Goal: Check status: Check status

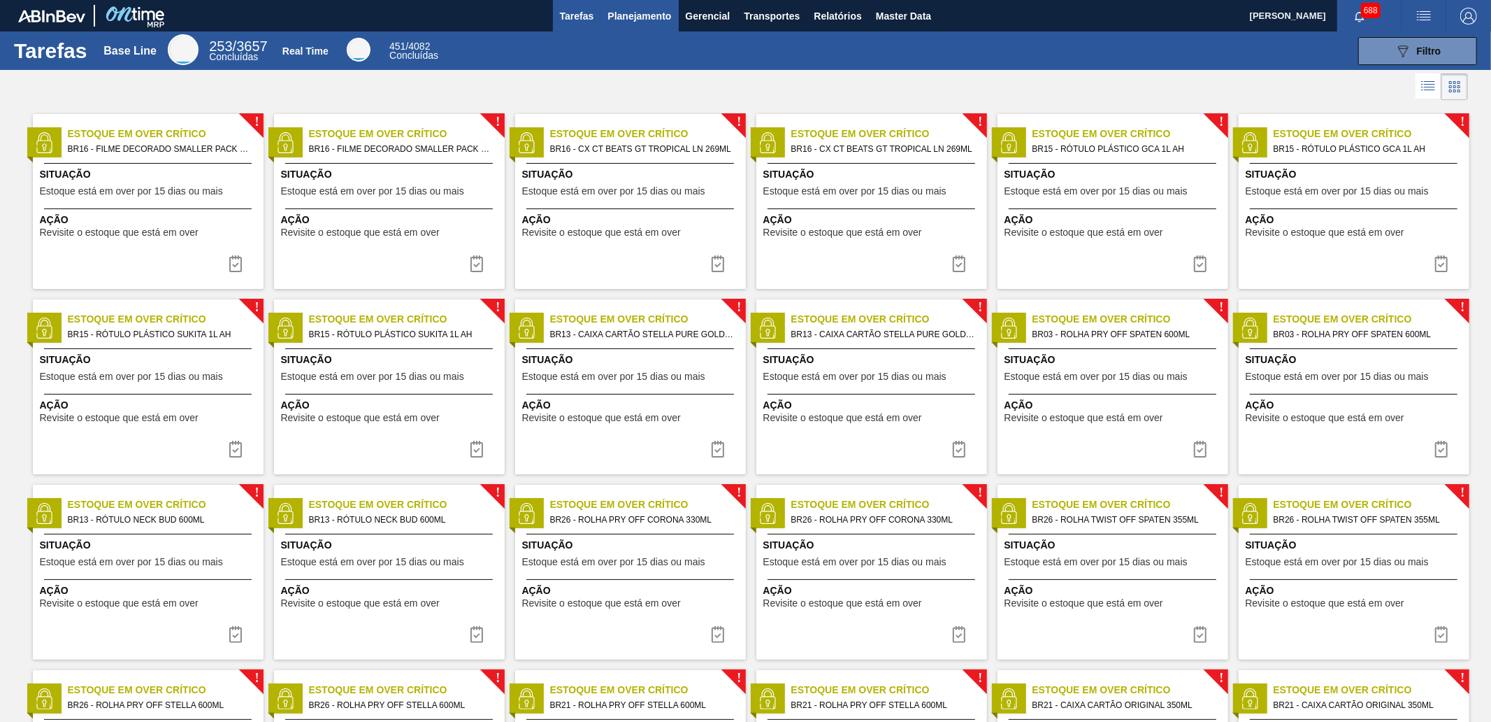
click at [633, 14] on span "Planejamento" at bounding box center [640, 16] width 64 height 17
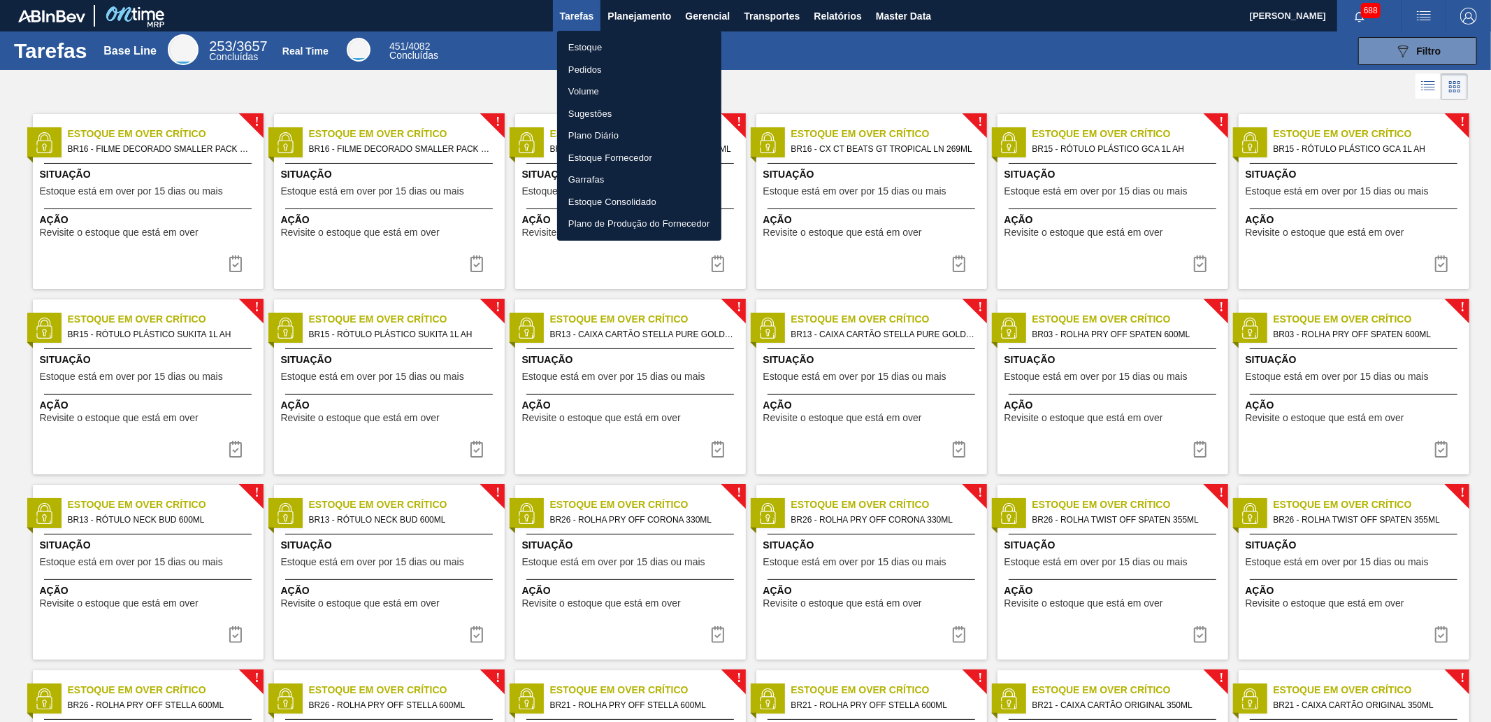
click at [631, 50] on li "Estoque" at bounding box center [639, 47] width 164 height 22
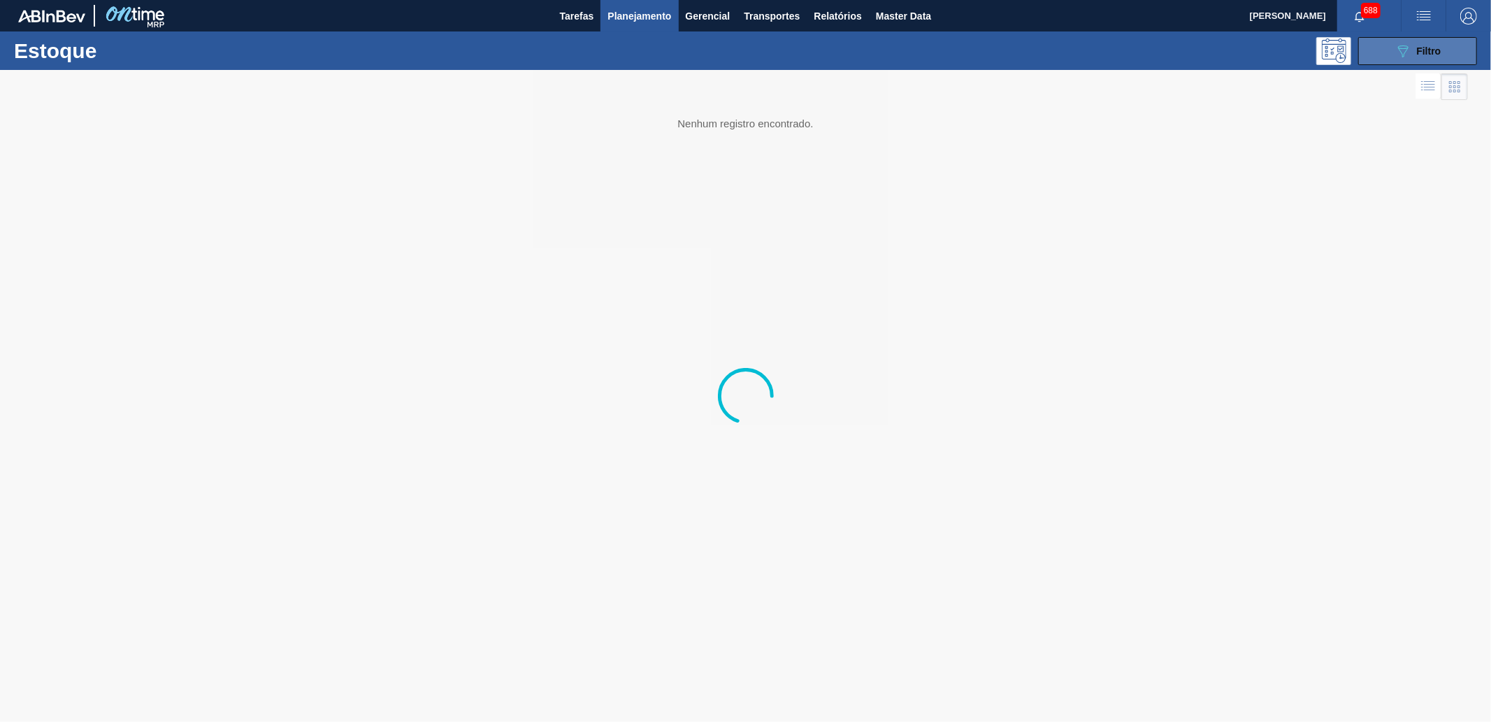
click at [1417, 50] on span "Filtro" at bounding box center [1429, 50] width 24 height 11
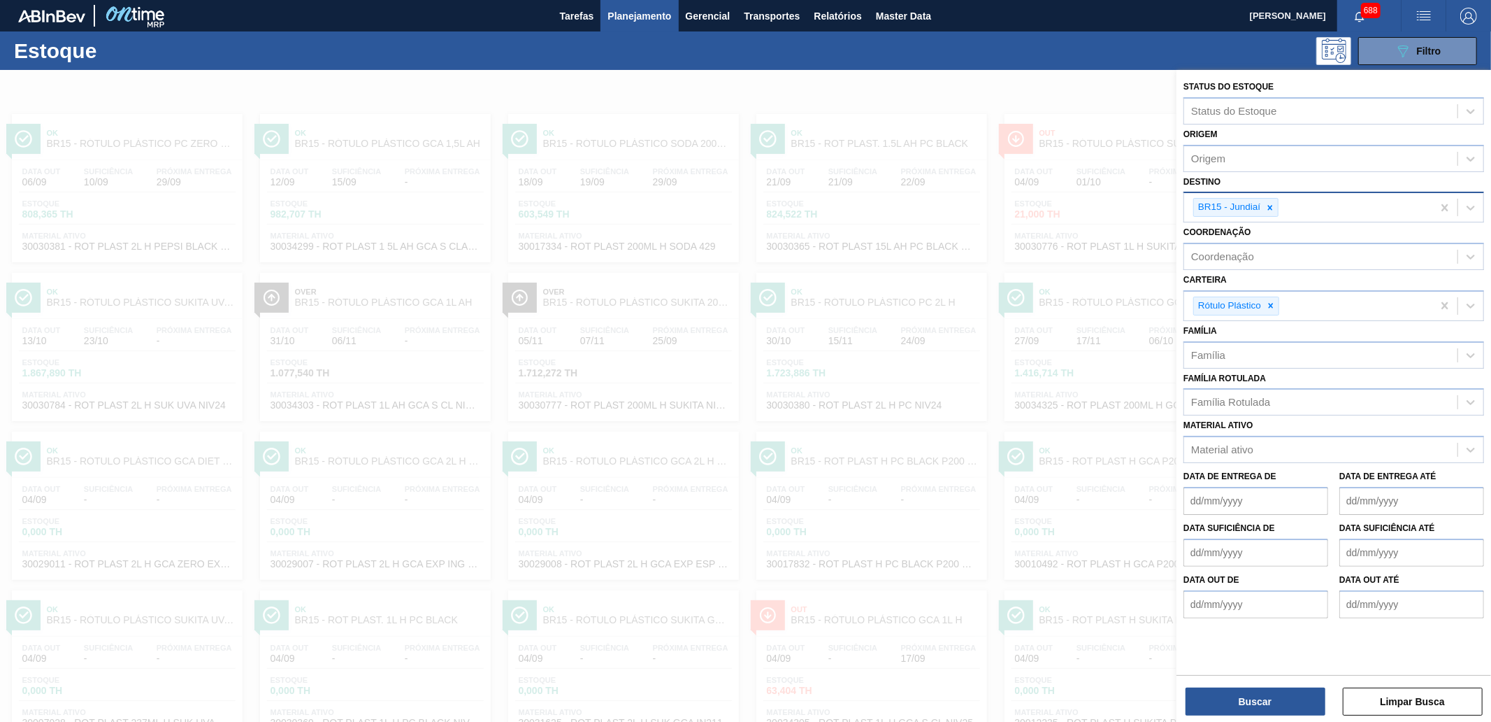
click at [1270, 208] on icon at bounding box center [1271, 208] width 10 height 10
click at [1270, 207] on div "Destino b" at bounding box center [1320, 206] width 273 height 20
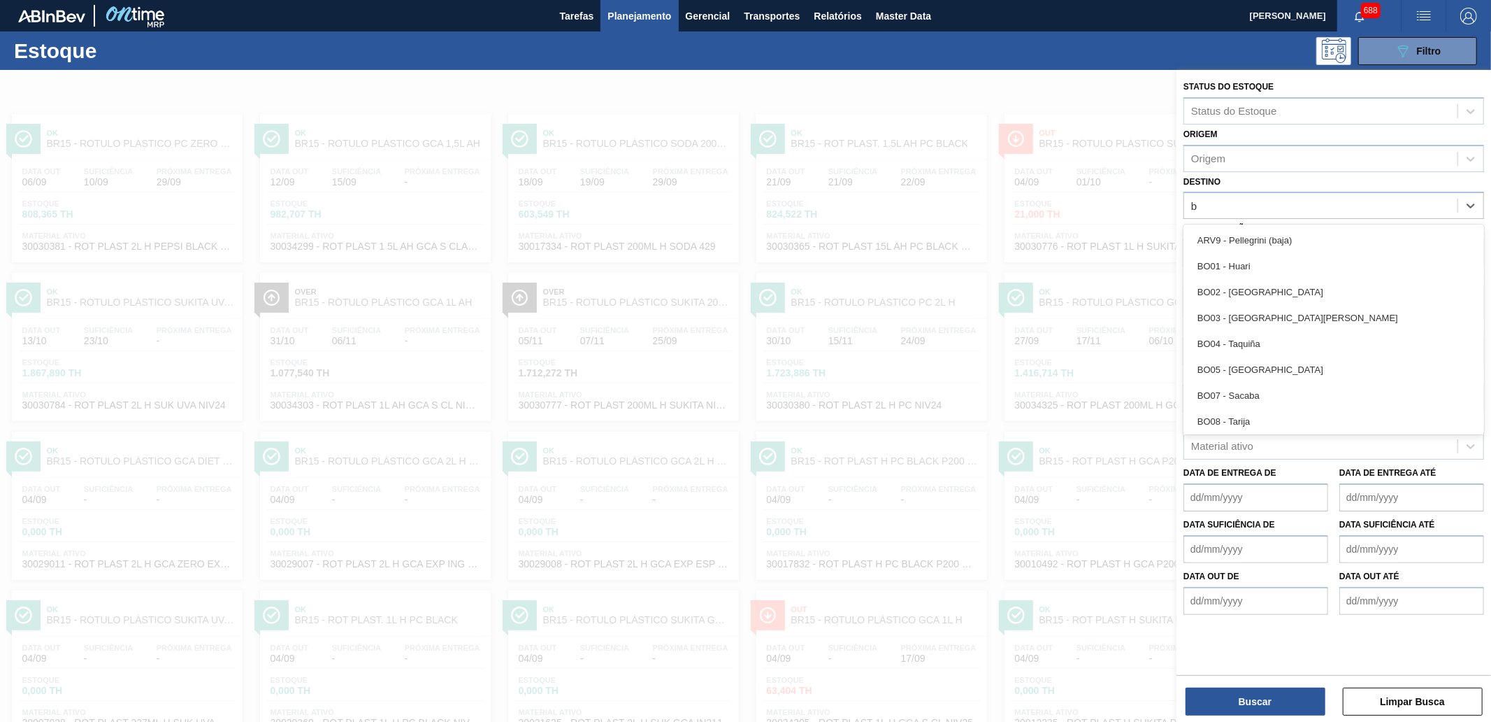
type input "b"
click at [1262, 179] on div "Destino option BR15 - Jundiaí, deselected. option ARV9 - [PERSON_NAME] (baja) f…" at bounding box center [1334, 196] width 301 height 48
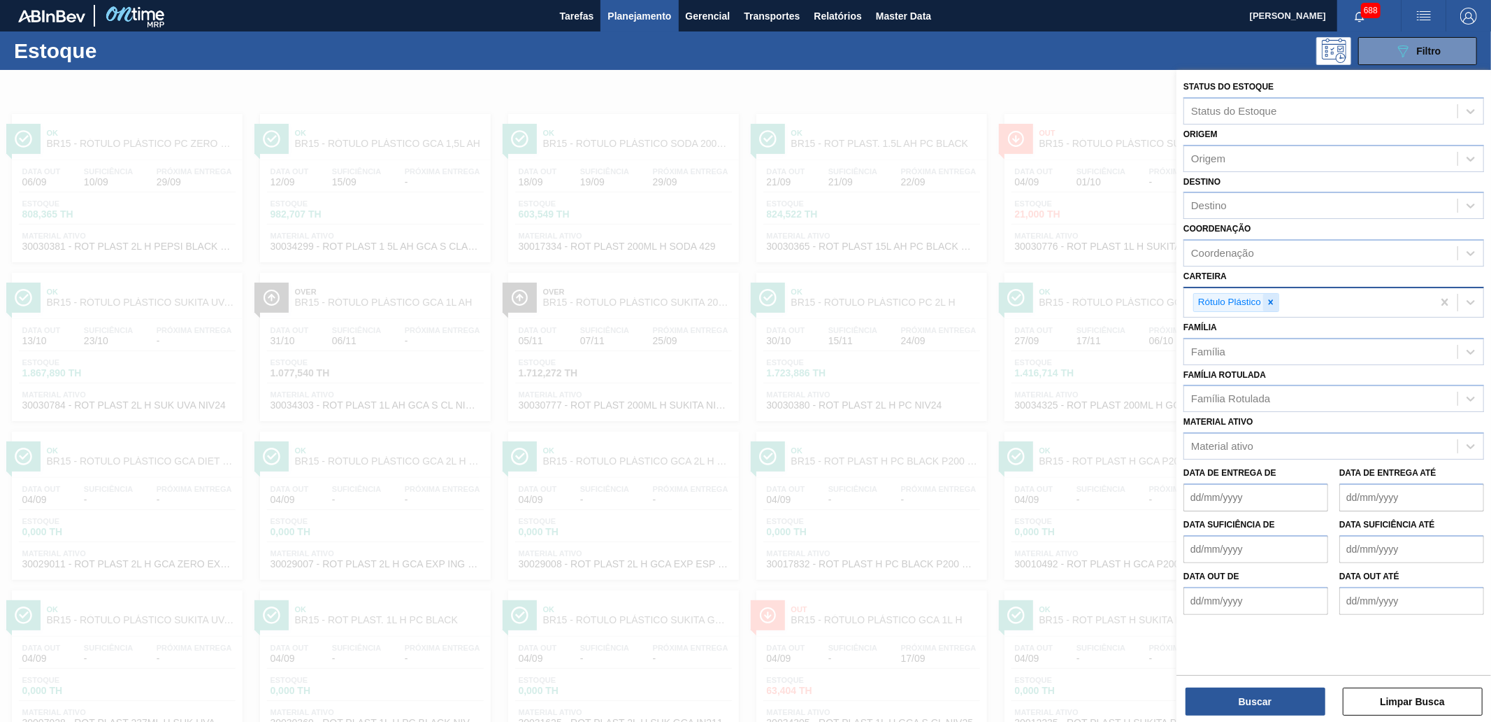
click at [1276, 294] on div at bounding box center [1270, 302] width 15 height 17
click at [1274, 395] on div "Família Rotulada" at bounding box center [1320, 395] width 273 height 20
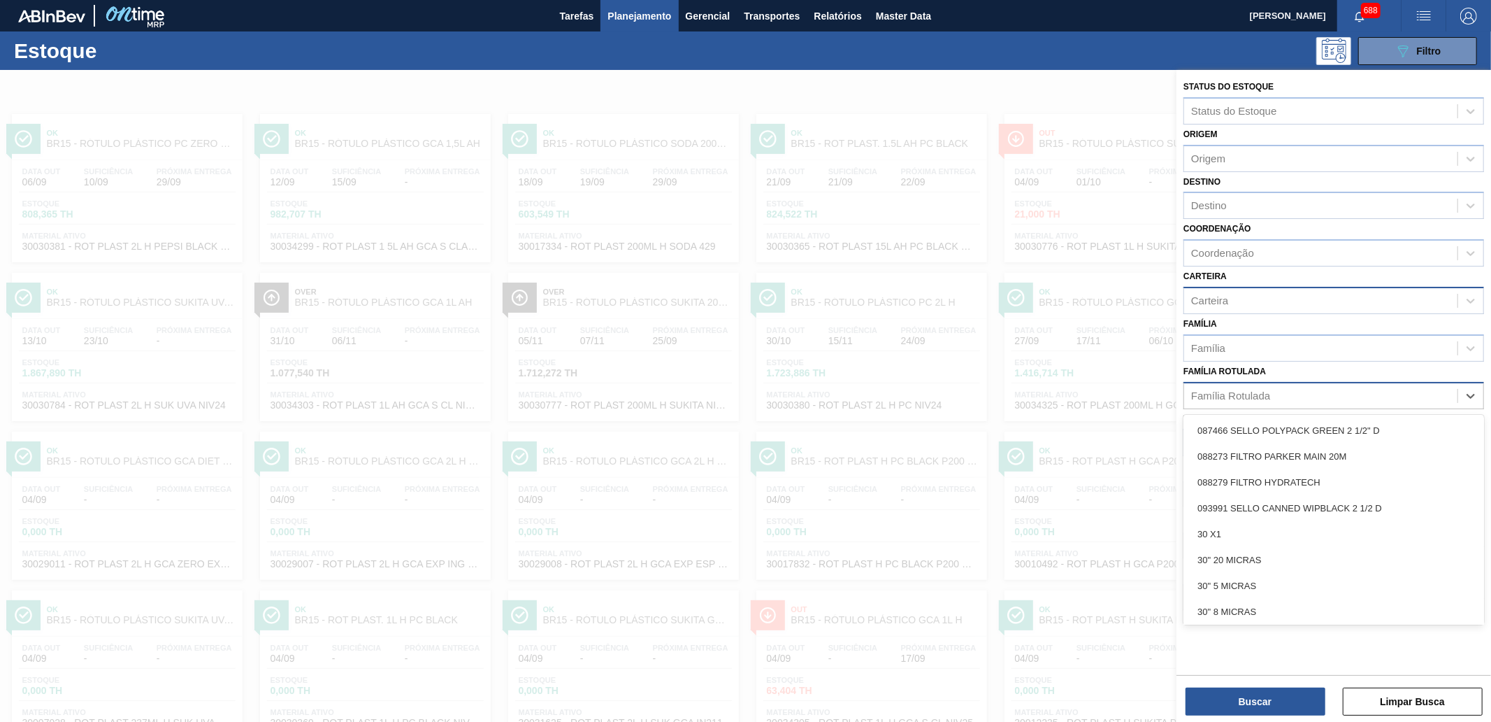
paste Rotulada "FILME SK 269ML"
type Rotulada "FILME SK 269ML"
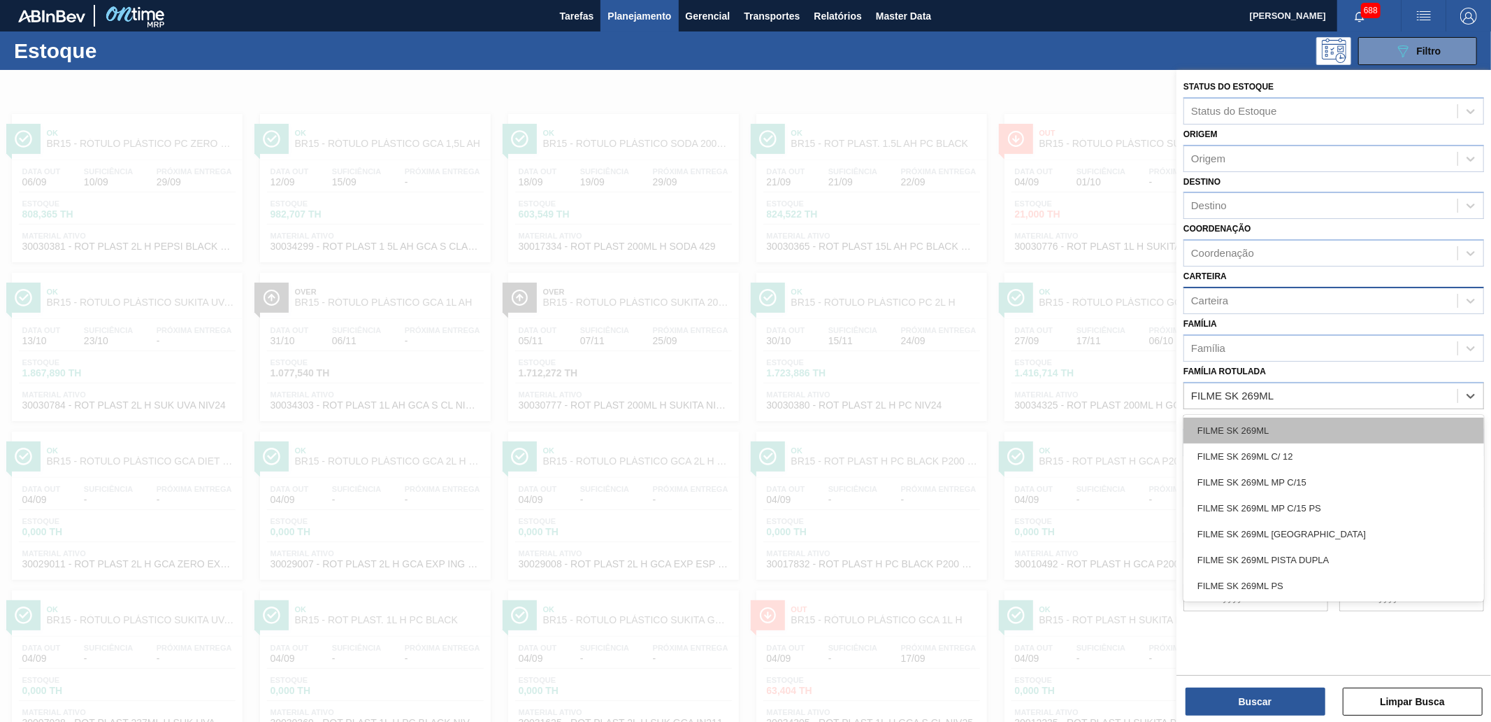
click at [1286, 422] on div "FILME SK 269ML" at bounding box center [1334, 430] width 301 height 26
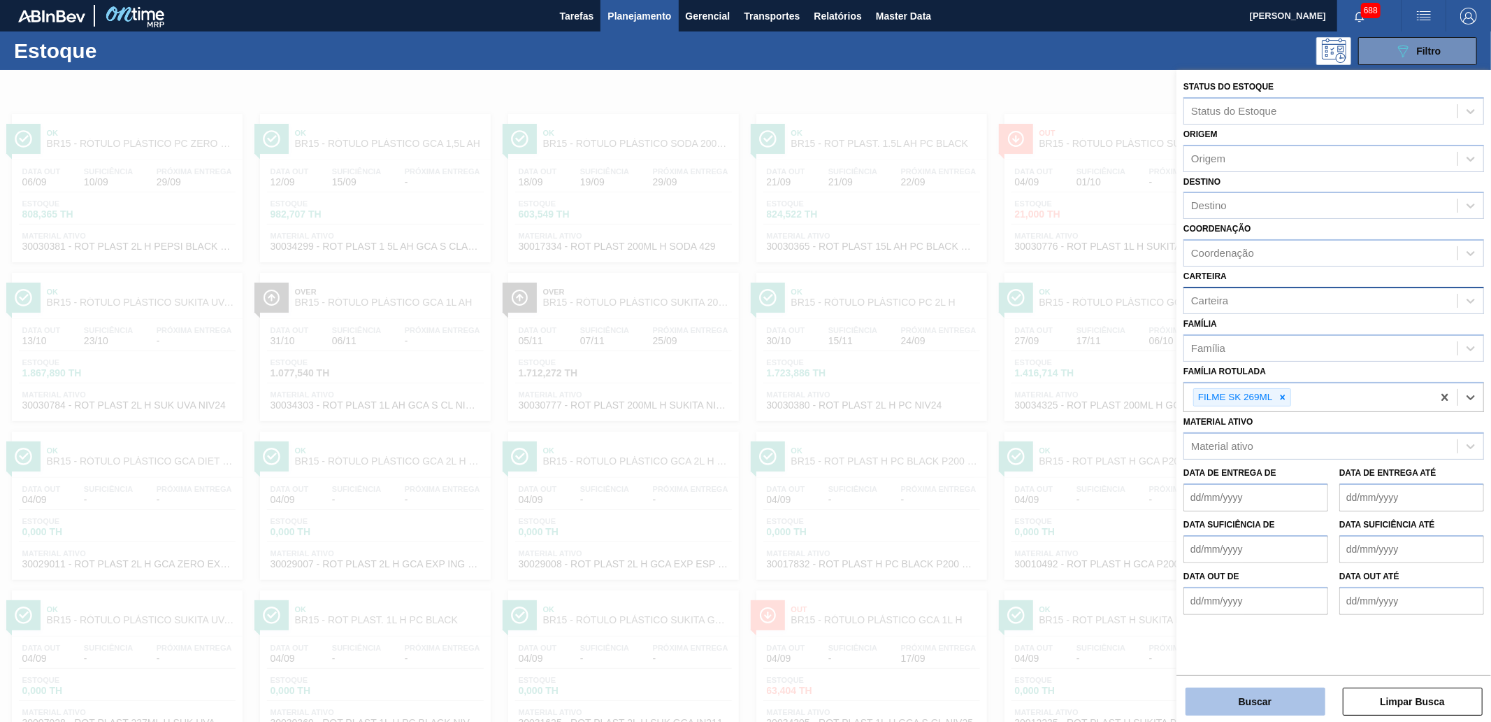
click at [1289, 696] on button "Buscar" at bounding box center [1256, 701] width 140 height 28
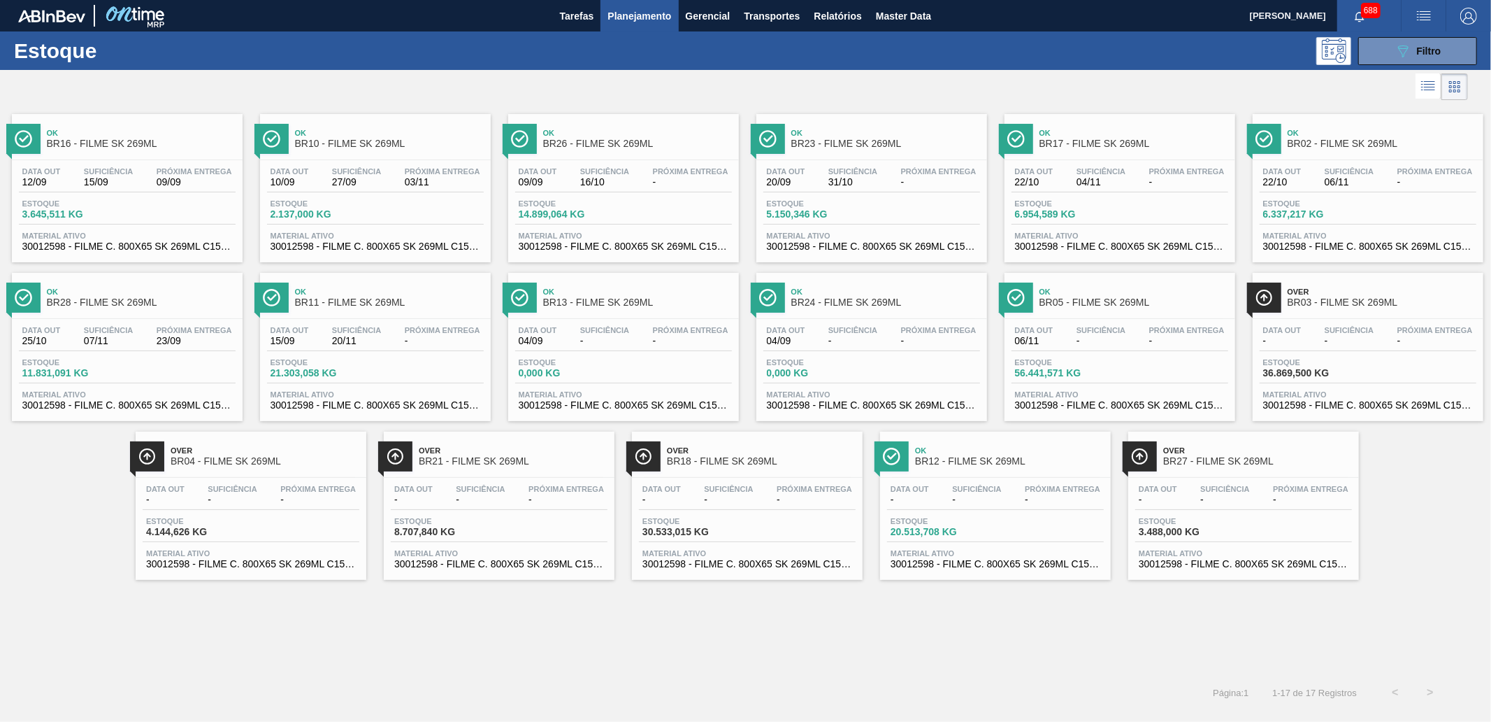
click at [152, 147] on span "BR16 - FILME SK 269ML" at bounding box center [141, 143] width 189 height 10
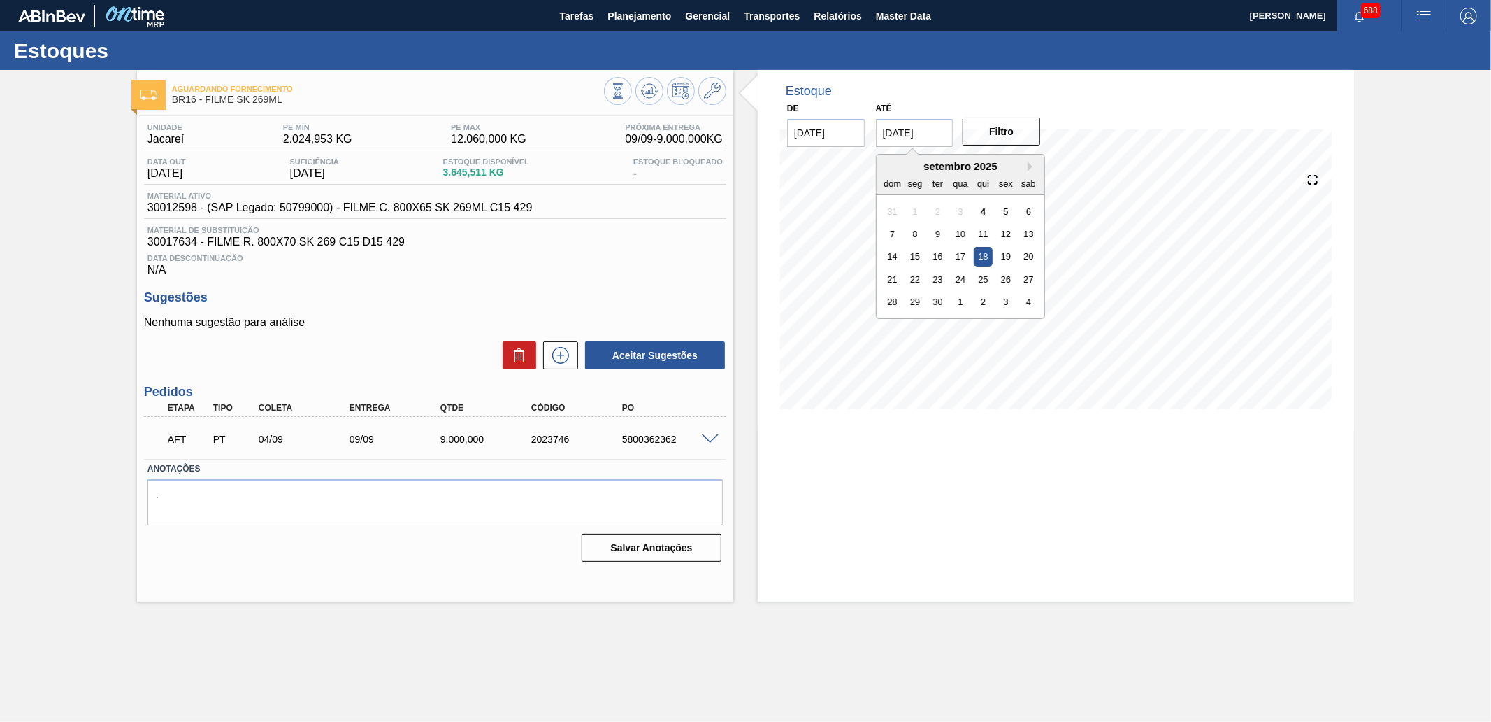
click at [925, 128] on input "[DATE]" at bounding box center [915, 133] width 78 height 28
click at [1028, 166] on button "Next Month" at bounding box center [1033, 167] width 10 height 10
click at [963, 303] on div "31" at bounding box center [960, 301] width 19 height 19
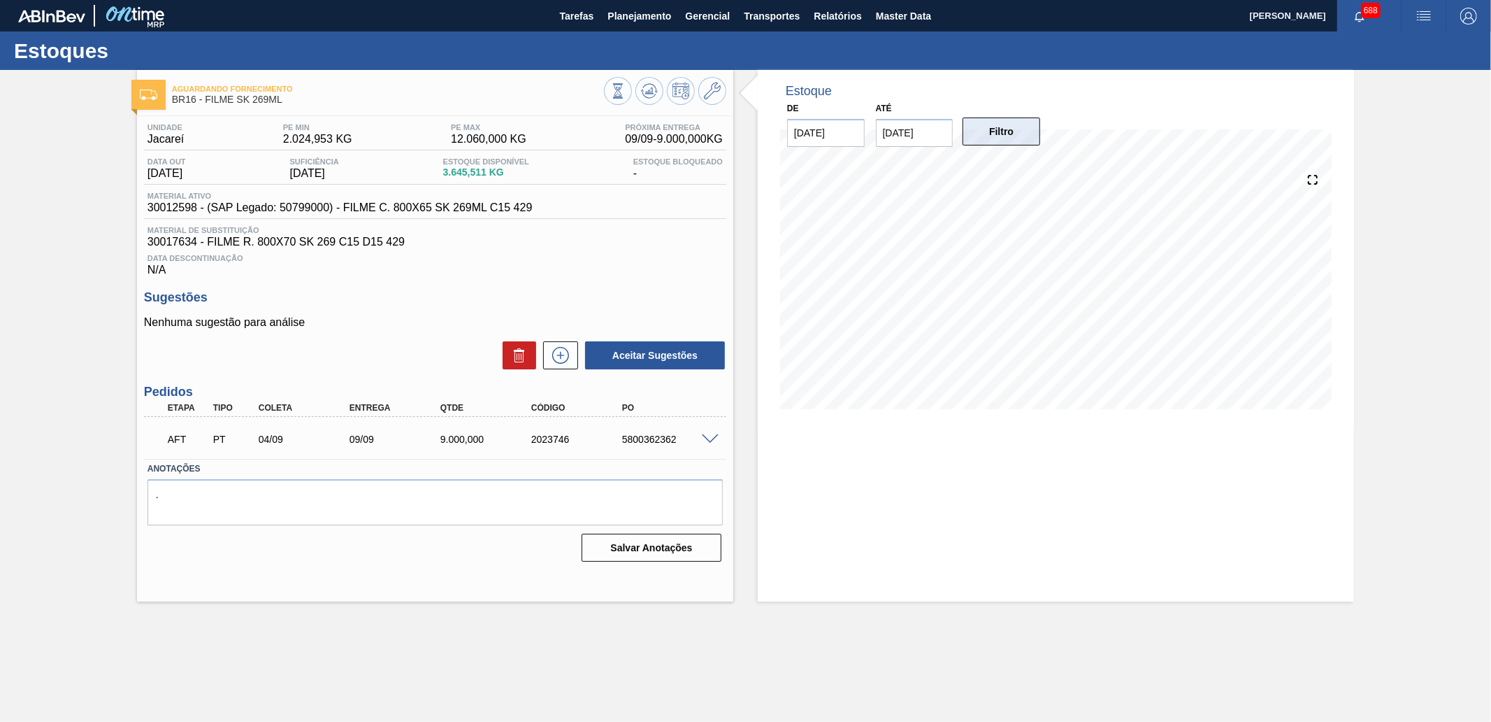
click at [1008, 137] on button "Filtro" at bounding box center [1002, 131] width 78 height 28
click at [938, 134] on input "[DATE]" at bounding box center [915, 133] width 78 height 28
click at [884, 166] on button "Previous Month" at bounding box center [889, 167] width 10 height 10
click at [893, 162] on div "novembro 2025" at bounding box center [961, 166] width 168 height 12
drag, startPoint x: 891, startPoint y: 164, endPoint x: 911, endPoint y: 191, distance: 33.4
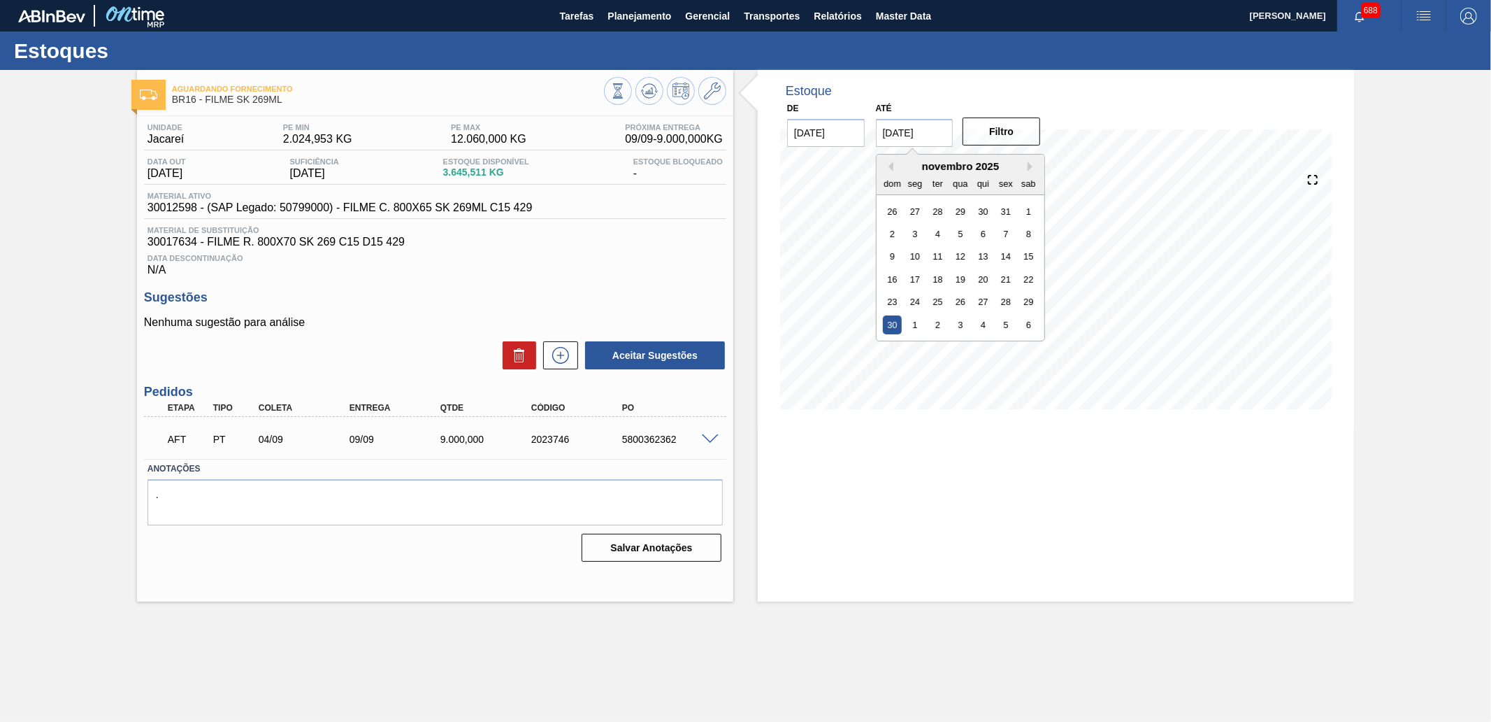
click at [891, 165] on button "Previous Month" at bounding box center [889, 167] width 10 height 10
click at [1008, 294] on div "31" at bounding box center [1005, 301] width 19 height 19
type input "[DATE]"
click at [1017, 138] on button "Filtro" at bounding box center [1002, 131] width 78 height 28
